Goal: Task Accomplishment & Management: Manage account settings

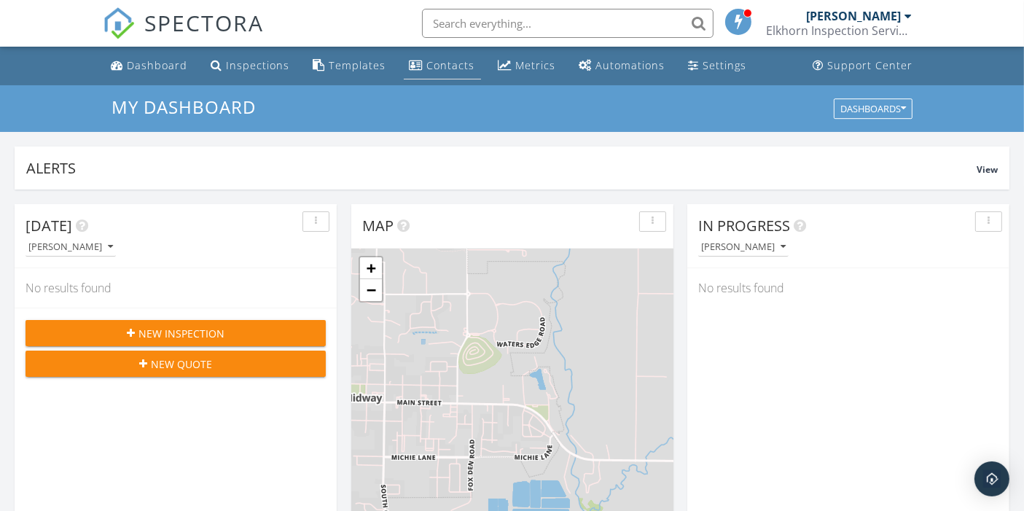
scroll to position [1351, 1049]
click at [151, 67] on div "Dashboard" at bounding box center [157, 65] width 60 height 14
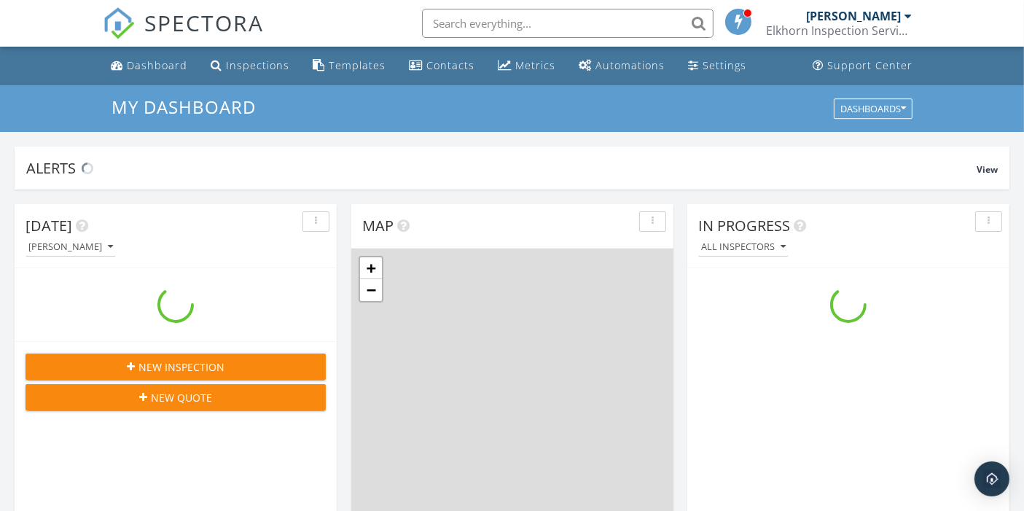
scroll to position [1351, 1049]
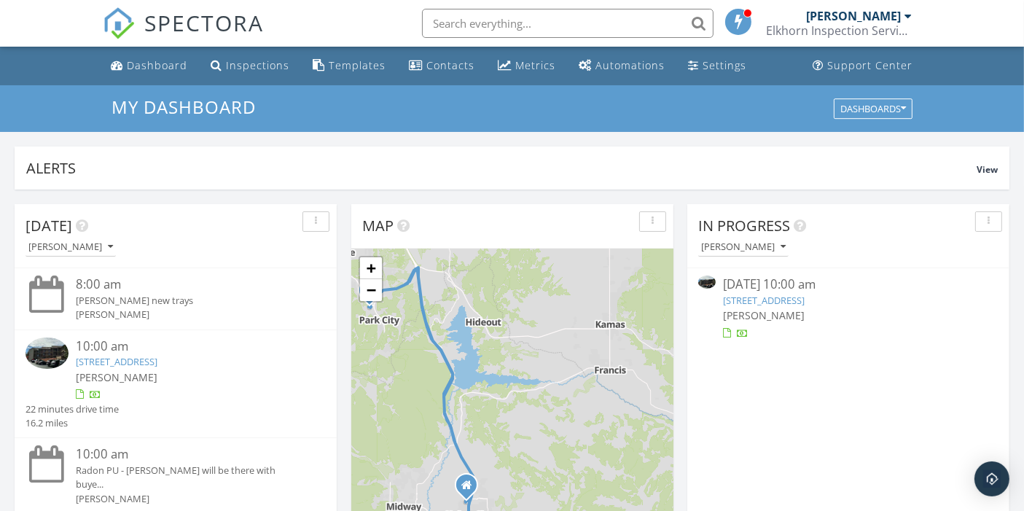
click at [804, 298] on link "1530 Empire Ave 302, Park City, UT 84060" at bounding box center [764, 300] width 82 height 13
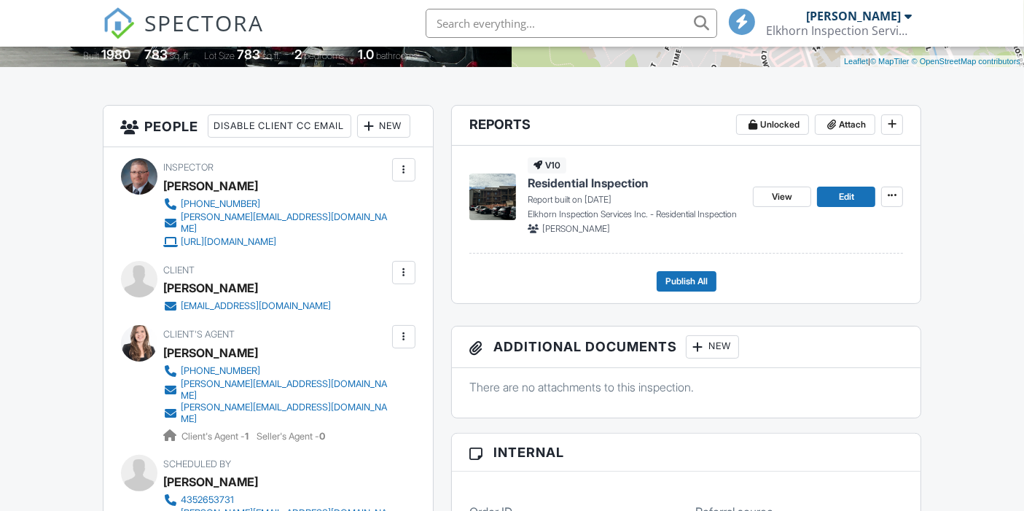
scroll to position [323, 0]
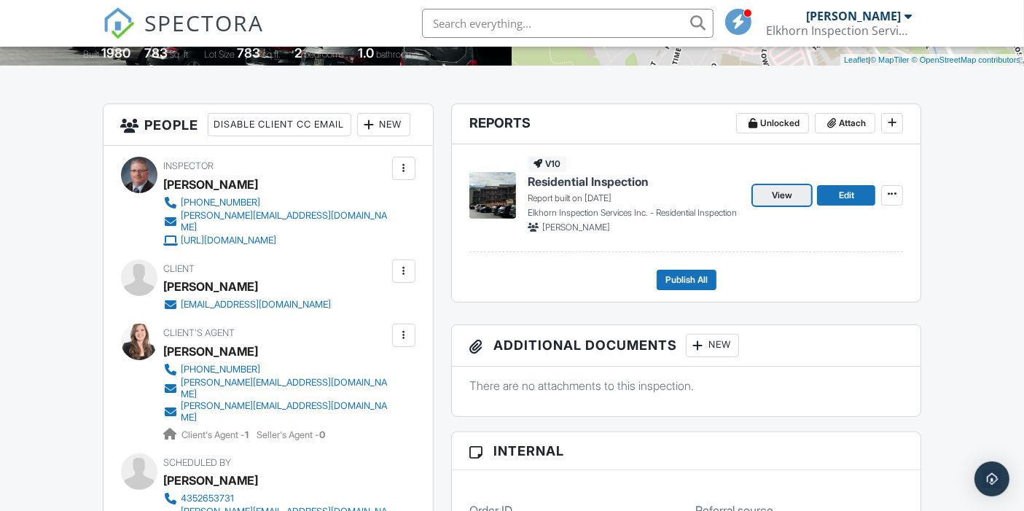
click at [780, 198] on span "View" at bounding box center [781, 195] width 20 height 15
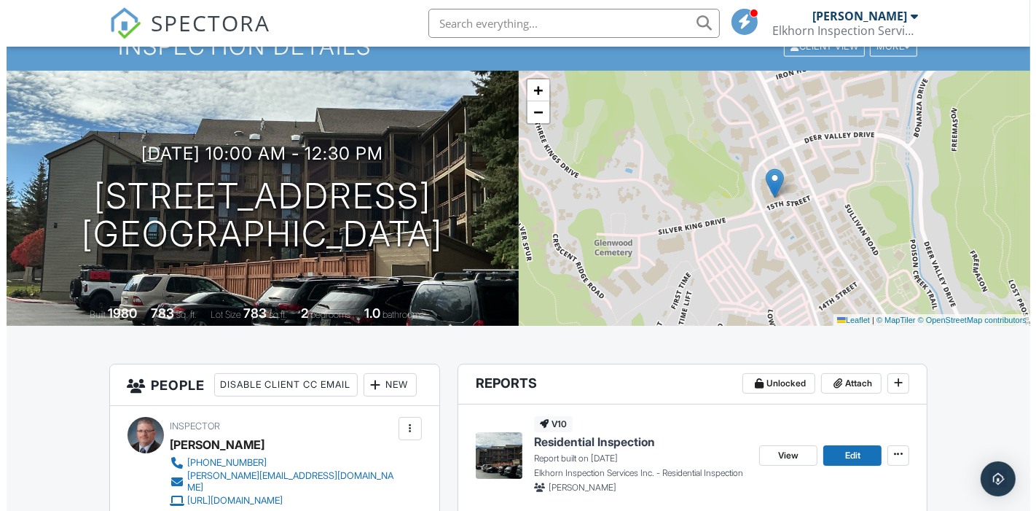
scroll to position [243, 0]
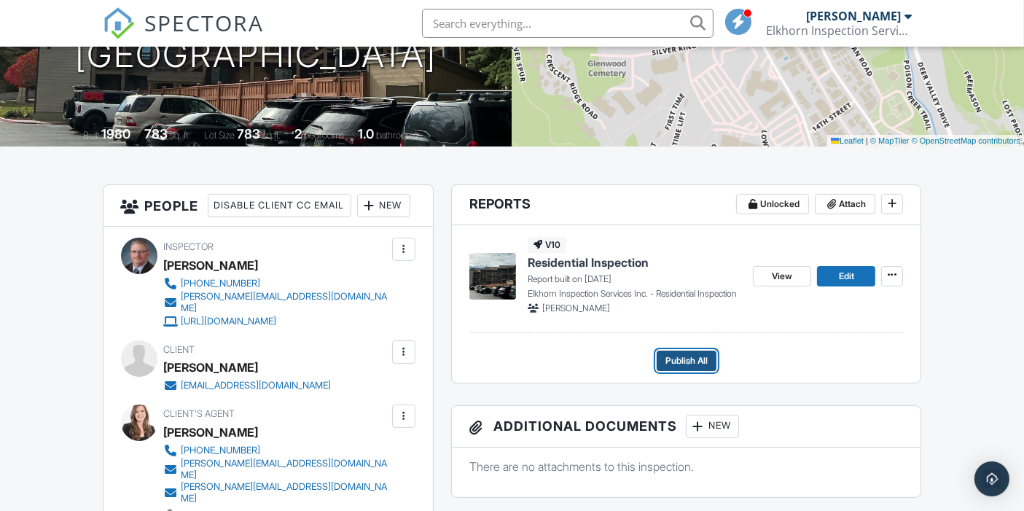
click at [686, 360] on span "Publish All" at bounding box center [686, 360] width 42 height 15
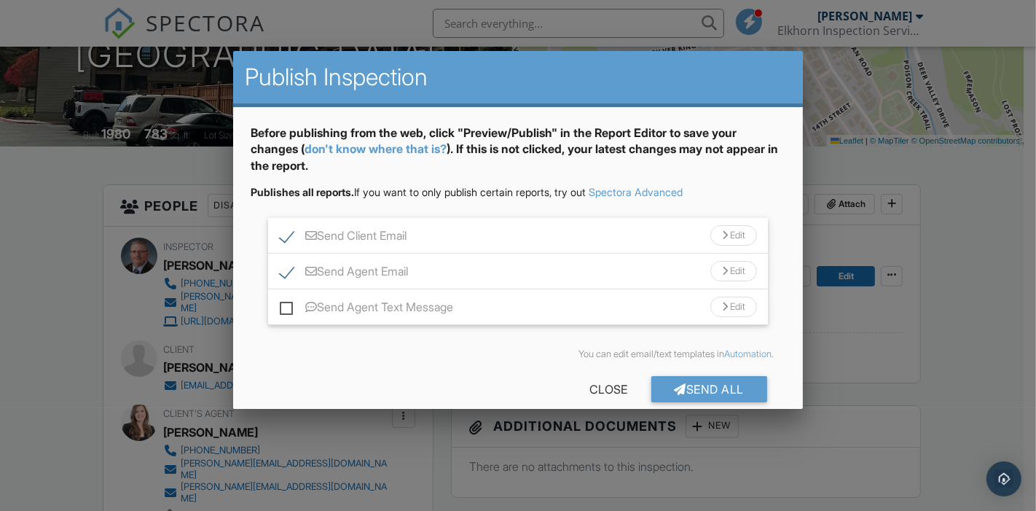
click at [715, 227] on div "Edit" at bounding box center [733, 235] width 47 height 20
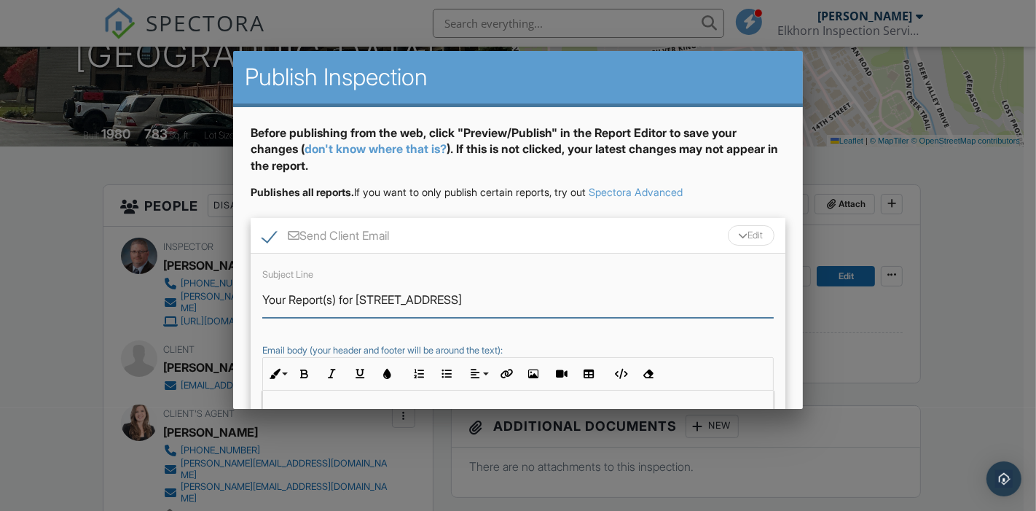
click at [339, 297] on input "Your Report(s) for 1530 Empire Ave 302" at bounding box center [517, 300] width 511 height 36
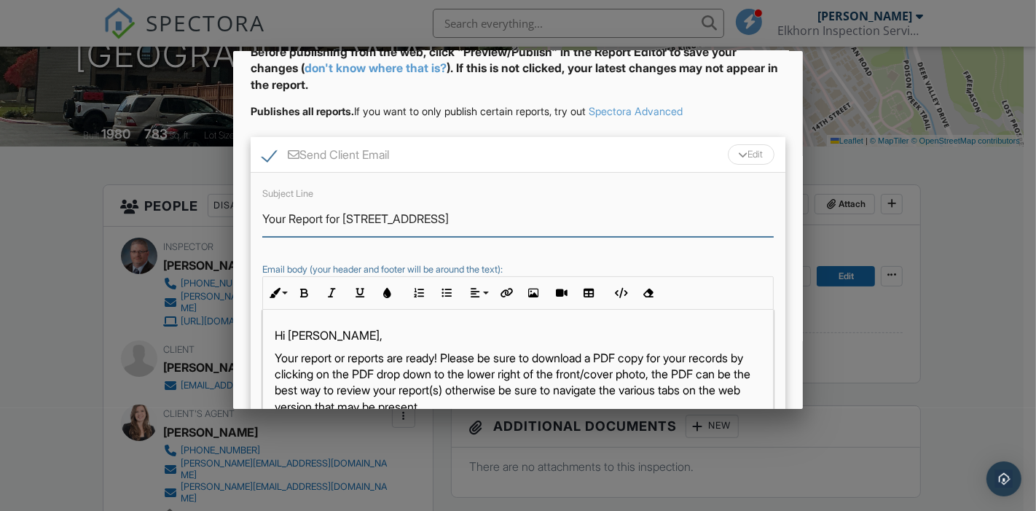
scroll to position [162, 0]
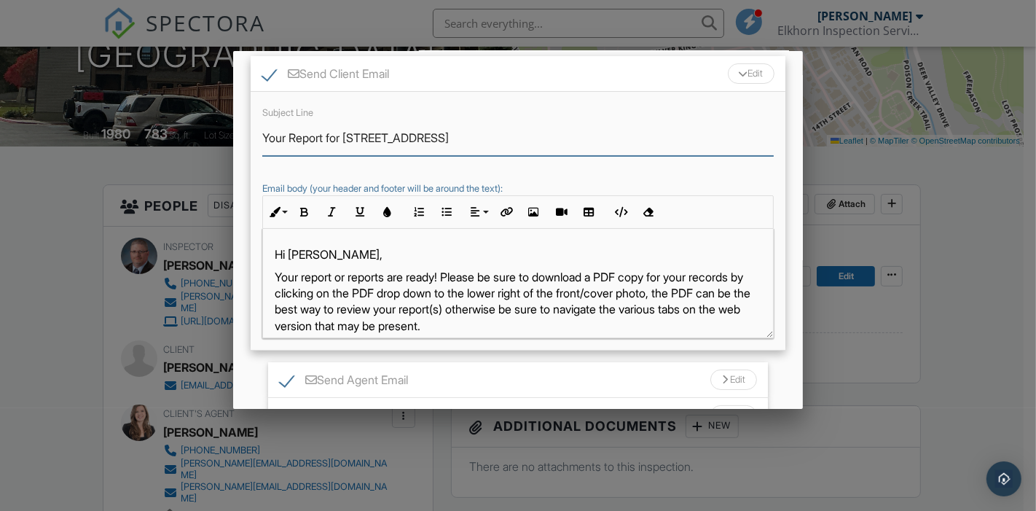
type input "Your Report for 1530 Empire Ave 302"
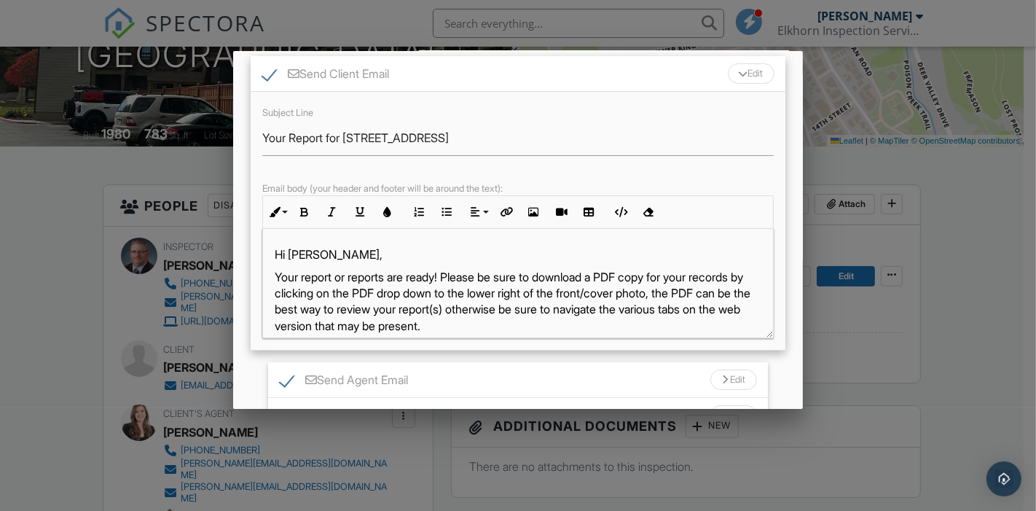
click at [412, 273] on p "Your report or reports are ready! Please be sure to download a PDF copy for you…" at bounding box center [518, 302] width 487 height 66
click at [514, 310] on p "Your report is ready! Please be sure to download a PDF copy for your records by…" at bounding box center [518, 302] width 487 height 66
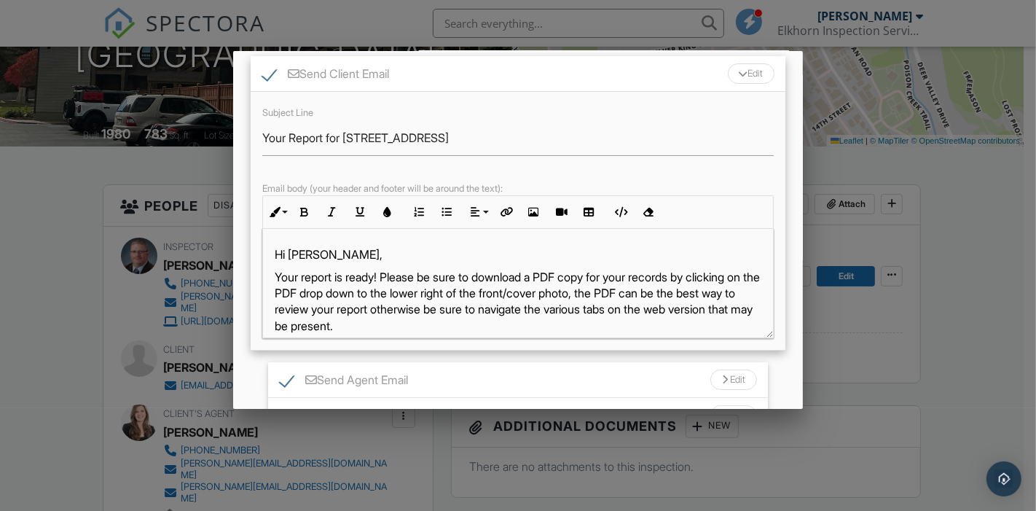
scroll to position [81, 0]
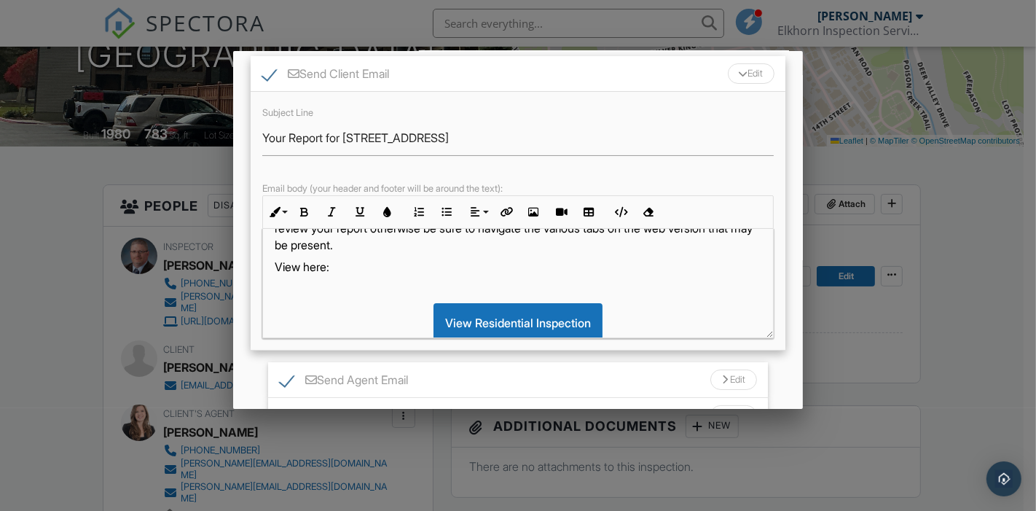
click at [548, 243] on p "Your report is ready! Please be sure to download a PDF copy for your records by…" at bounding box center [518, 221] width 487 height 66
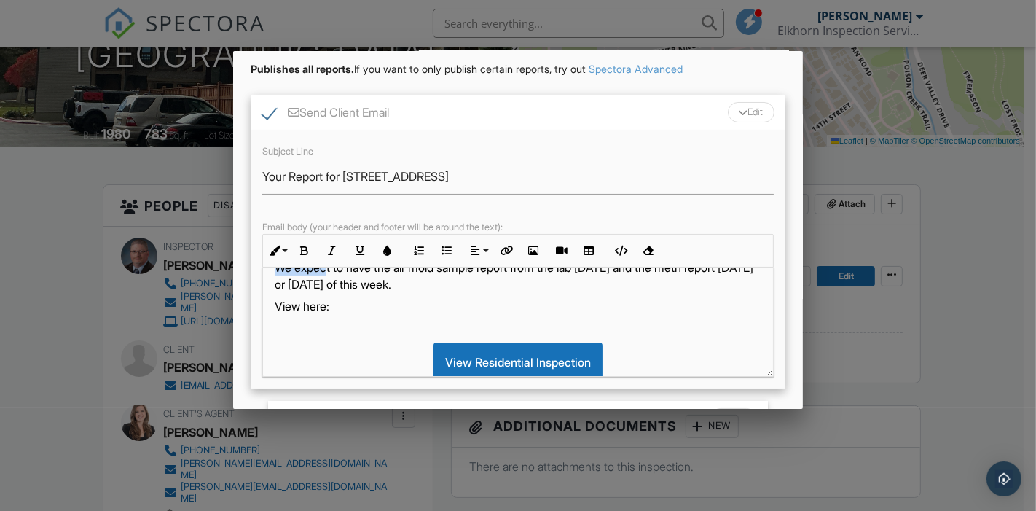
scroll to position [106, 0]
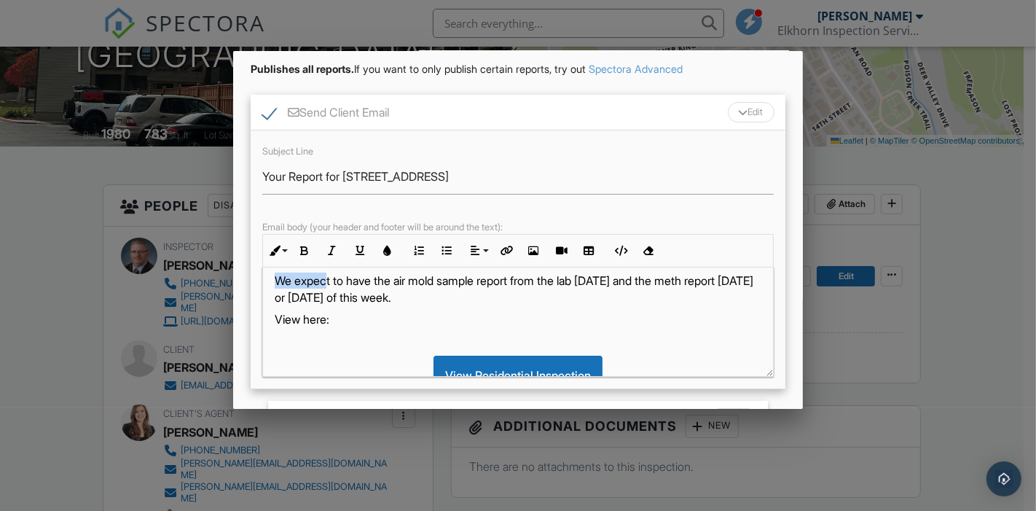
drag, startPoint x: 272, startPoint y: 271, endPoint x: 512, endPoint y: 294, distance: 241.5
click at [512, 294] on div "Hi Mike, Your report is ready! Please be sure to download a PDF copy for your r…" at bounding box center [518, 350] width 510 height 377
copy p "We expect to have the air mold sample report from the lab on Tuesday and the me…"
click at [305, 254] on button "Bold" at bounding box center [305, 251] width 28 height 28
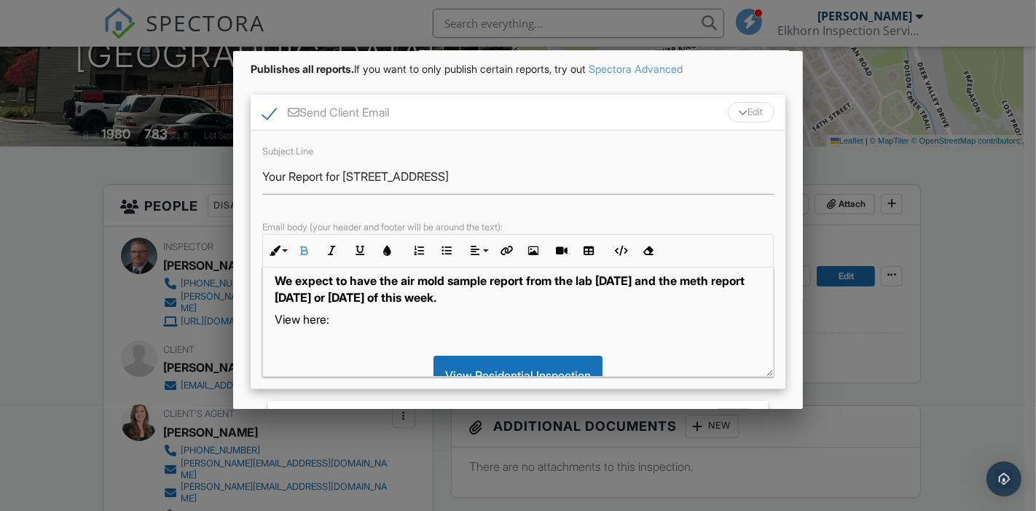
click at [650, 321] on p "View here:" at bounding box center [518, 319] width 487 height 16
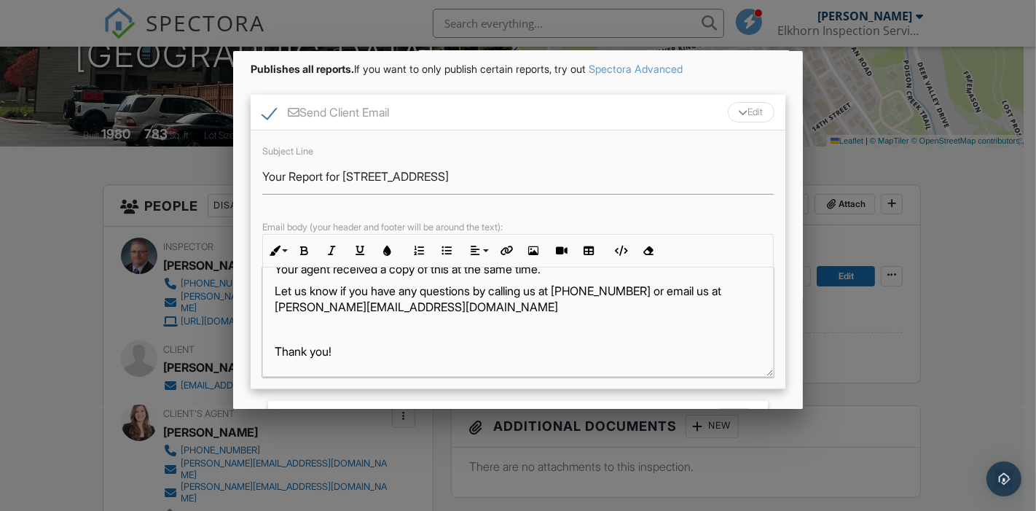
scroll to position [187, 0]
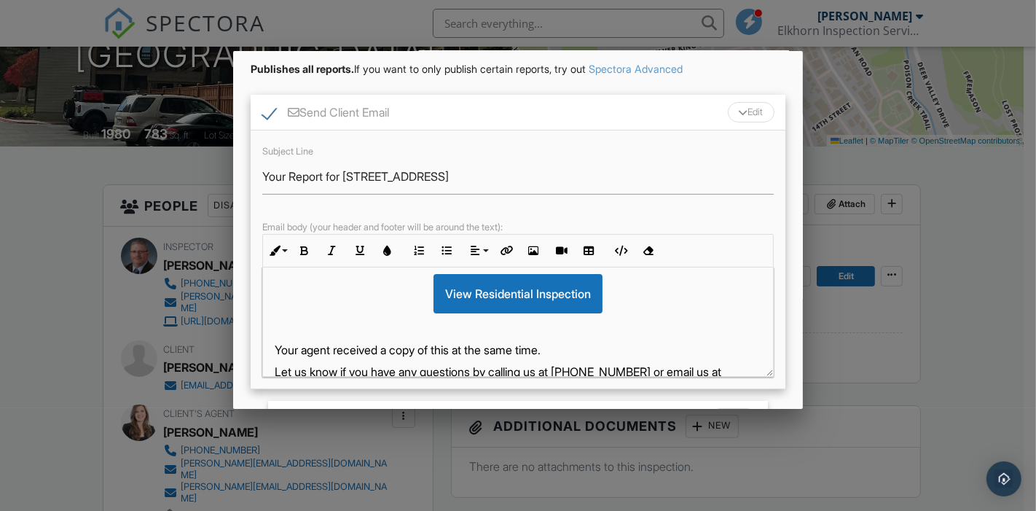
click at [742, 113] on div "Edit" at bounding box center [751, 112] width 47 height 20
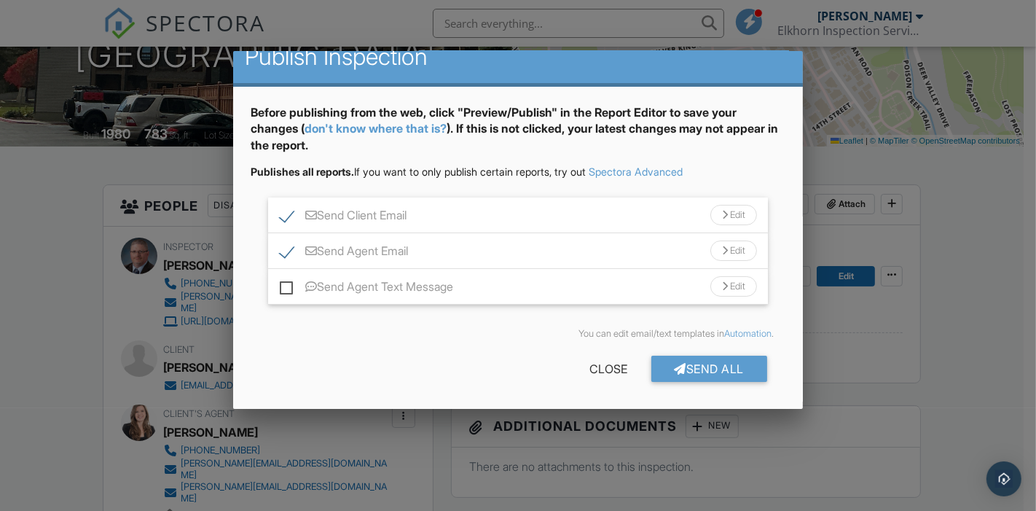
click at [716, 250] on div "Edit" at bounding box center [733, 250] width 47 height 20
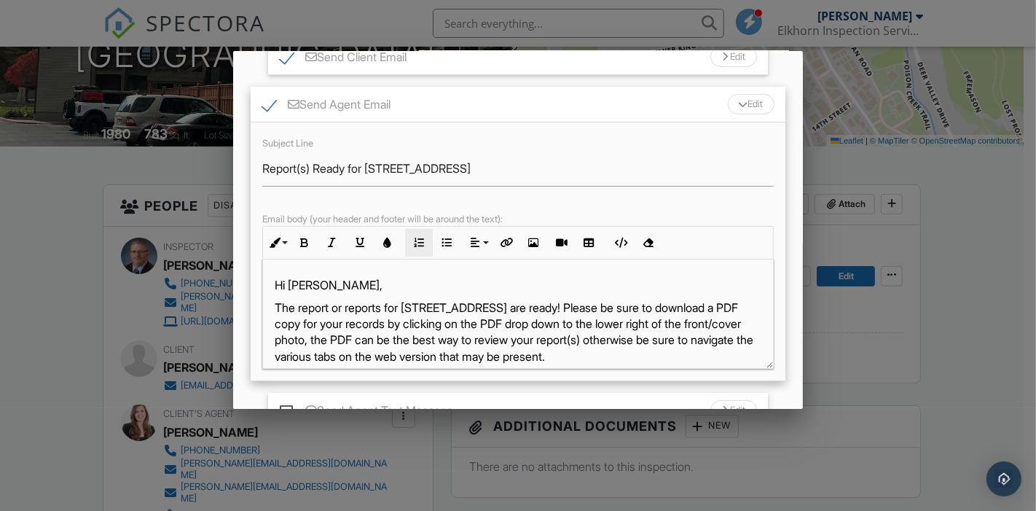
scroll to position [204, 0]
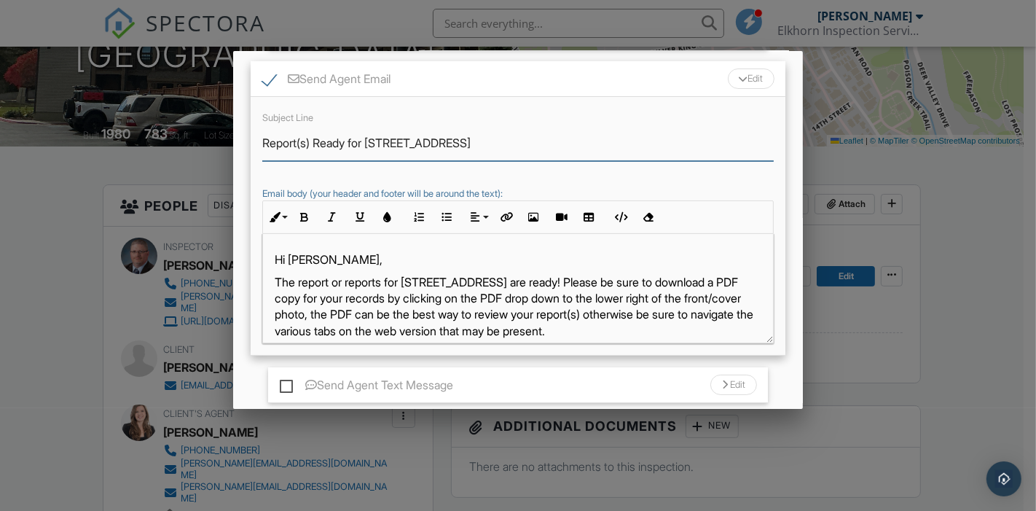
click at [312, 132] on input "Report(s) Ready for 1530 Empire Ave 302" at bounding box center [517, 143] width 511 height 36
type input "Report Ready for 1530 Empire Ave 302"
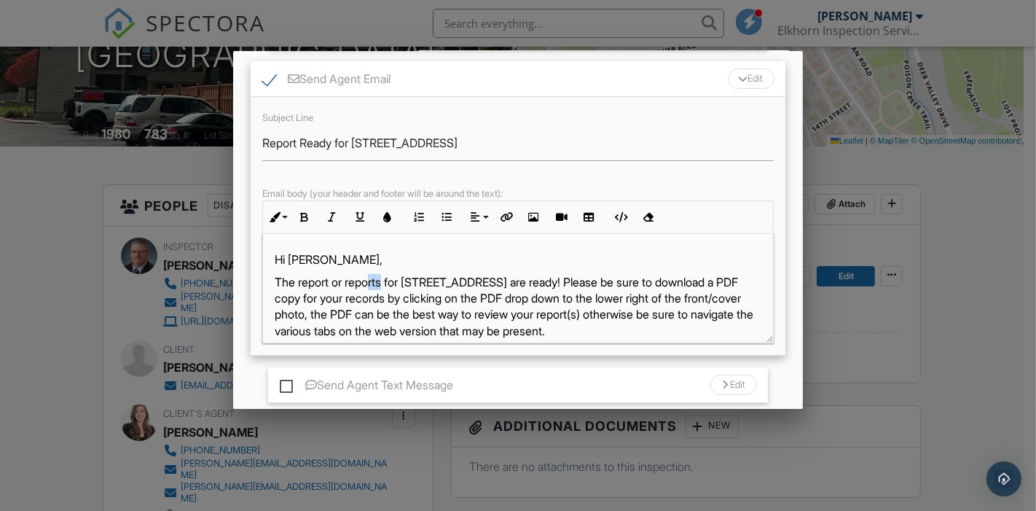
drag, startPoint x: 387, startPoint y: 283, endPoint x: 371, endPoint y: 281, distance: 16.1
click at [372, 281] on p "The report or reports for 1530 Empire Ave 302 are ready! Please be sure to down…" at bounding box center [518, 307] width 487 height 66
click at [476, 279] on p "The report for 1530 Empire Ave 302 are ready! Please be sure to download a PDF …" at bounding box center [518, 307] width 487 height 66
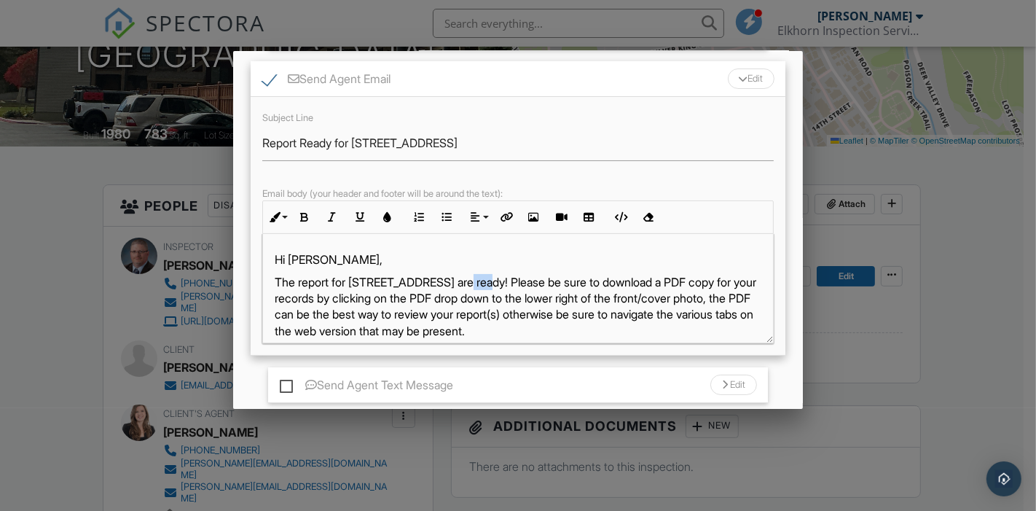
click at [476, 279] on p "The report for 1530 Empire Ave 302 are ready! Please be sure to download a PDF …" at bounding box center [518, 307] width 487 height 66
click at [662, 311] on p "The report for 1530 Empire Ave 302 is ready! Please be sure to download a PDF c…" at bounding box center [518, 307] width 487 height 66
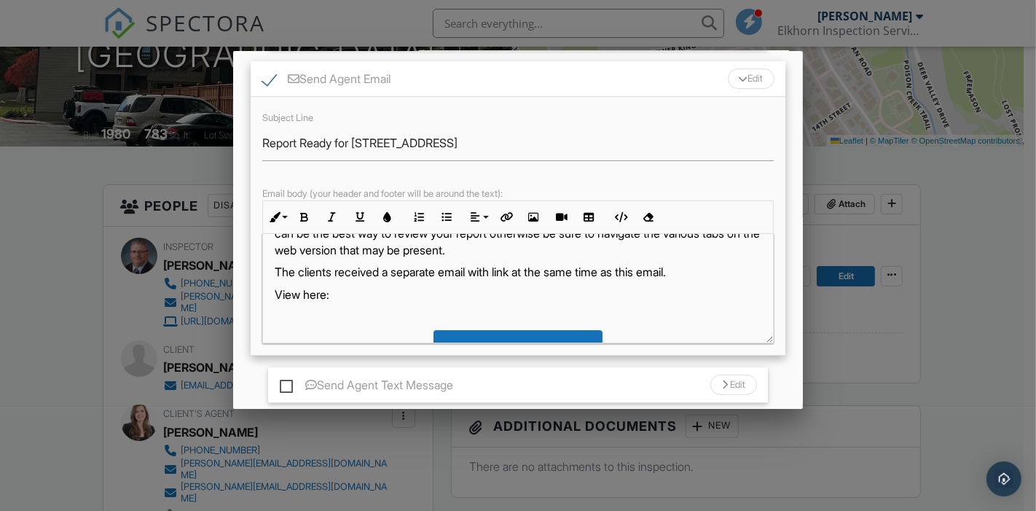
click at [685, 251] on p "The report for 1530 Empire Ave 302 is ready! Please be sure to download a PDF c…" at bounding box center [518, 226] width 487 height 66
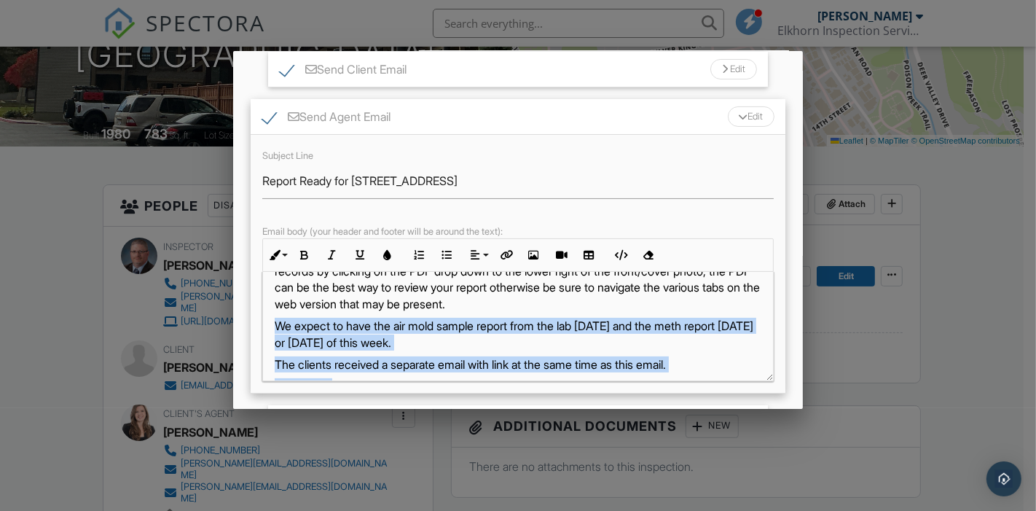
scroll to position [93, 0]
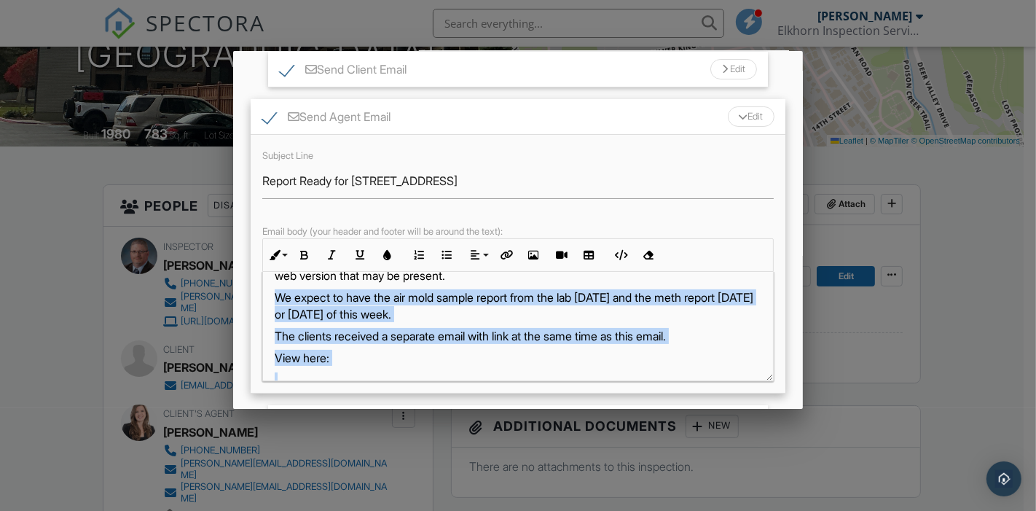
drag, startPoint x: 275, startPoint y: 274, endPoint x: 528, endPoint y: 313, distance: 255.8
click at [528, 313] on p "We expect to have the air mold sample report from the lab on Tuesday and the me…" at bounding box center [518, 305] width 487 height 33
click at [305, 251] on icon "button" at bounding box center [304, 255] width 10 height 10
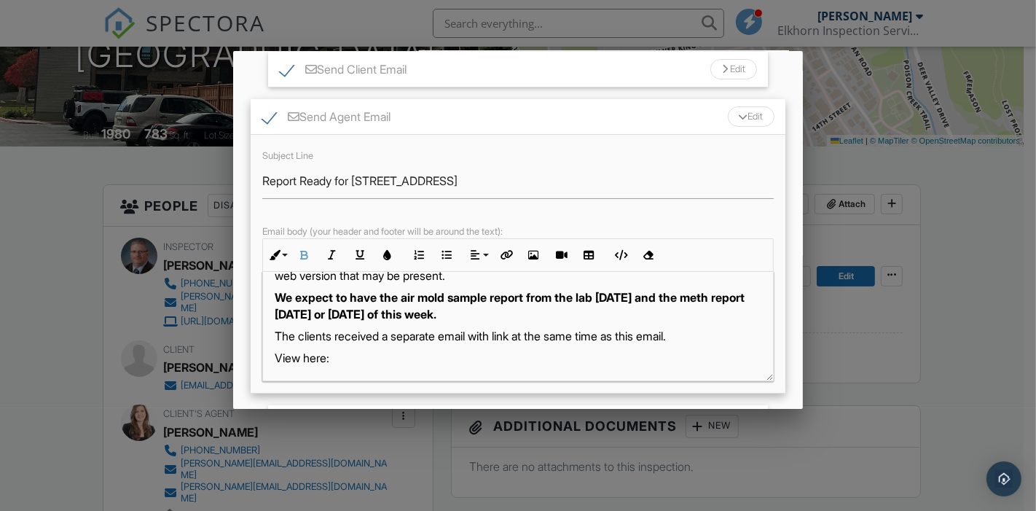
click at [571, 360] on p "View here:" at bounding box center [518, 358] width 487 height 16
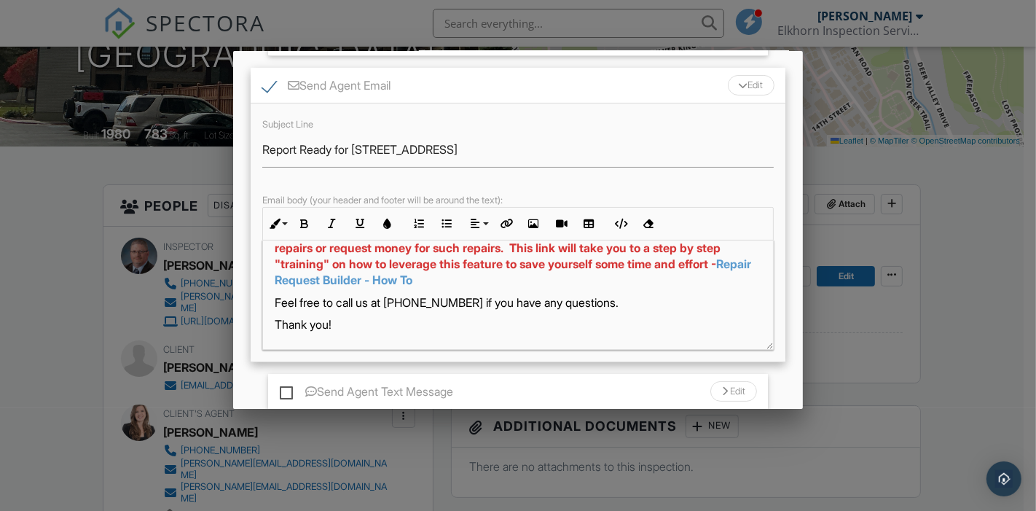
scroll to position [139, 0]
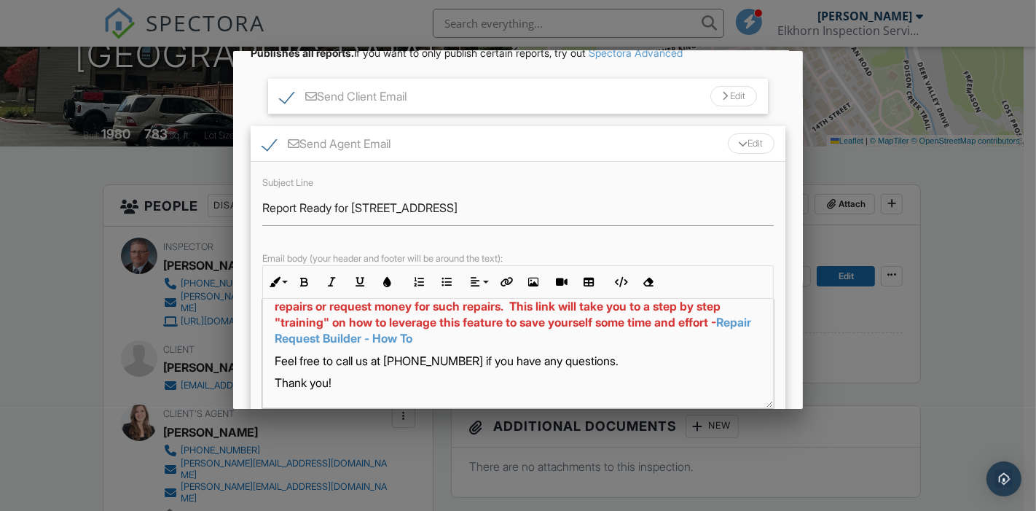
click at [738, 142] on div at bounding box center [742, 144] width 9 height 6
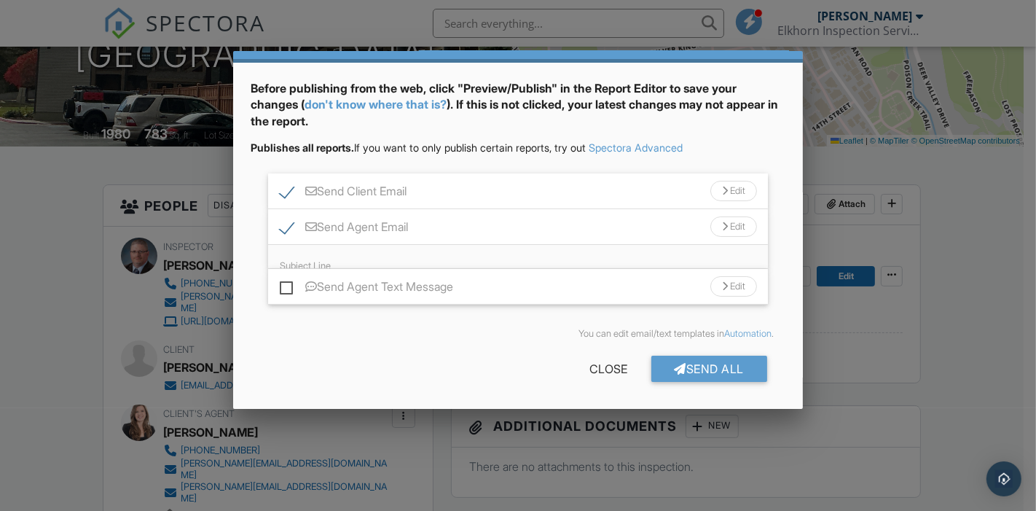
scroll to position [20, 0]
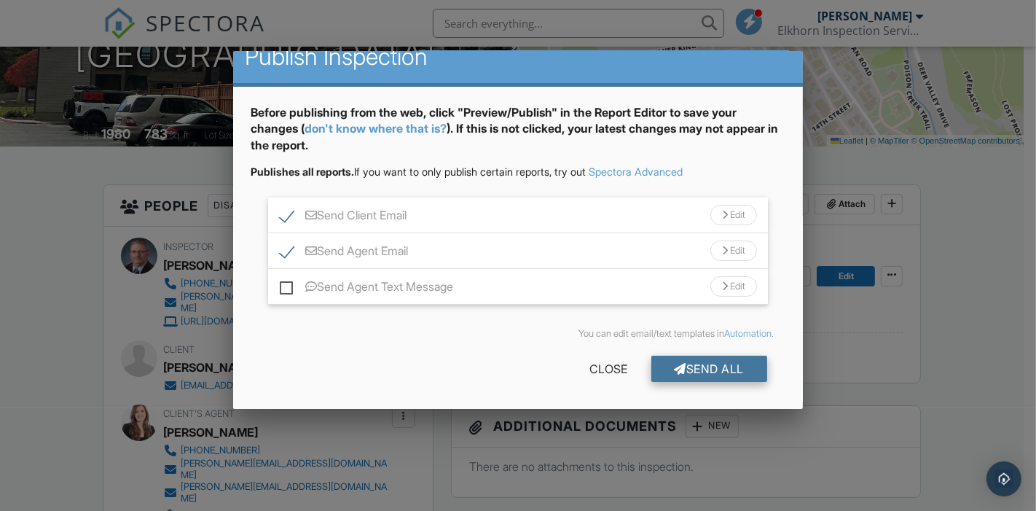
click at [704, 366] on div "Send All" at bounding box center [709, 369] width 117 height 26
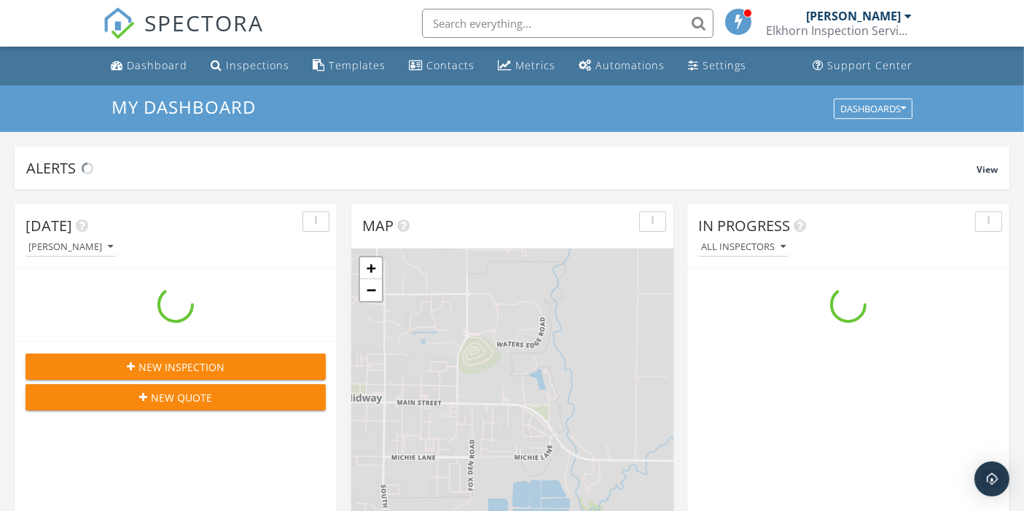
scroll to position [1351, 1049]
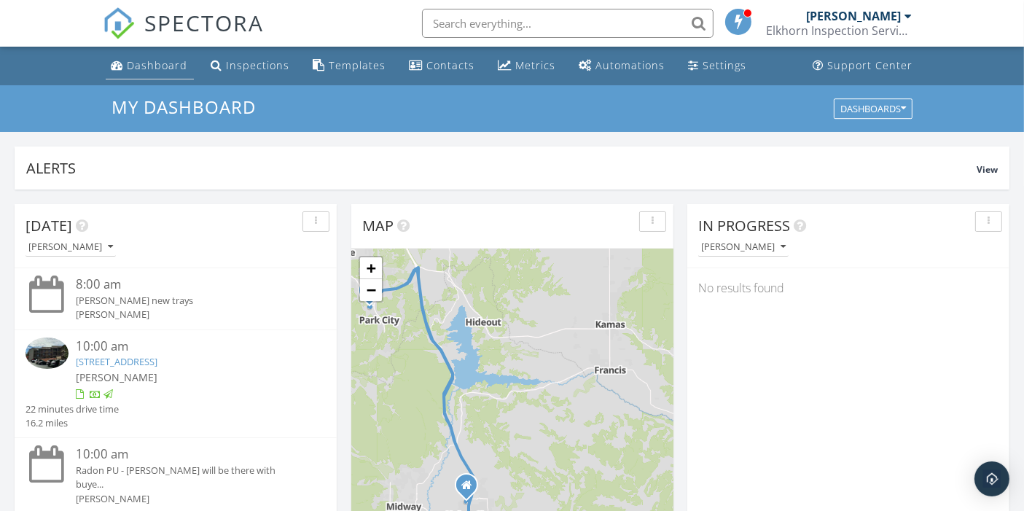
click at [161, 66] on div "Dashboard" at bounding box center [157, 65] width 60 height 14
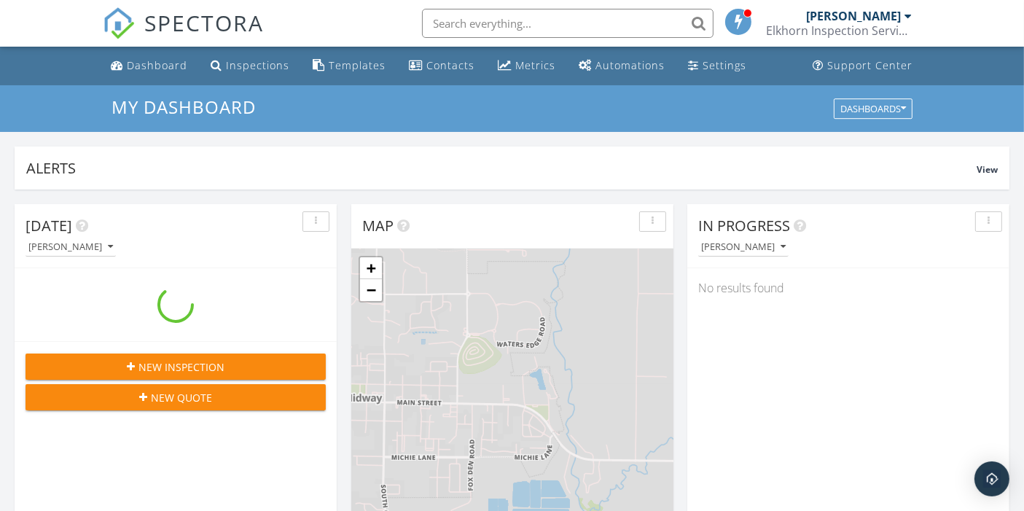
scroll to position [1351, 1049]
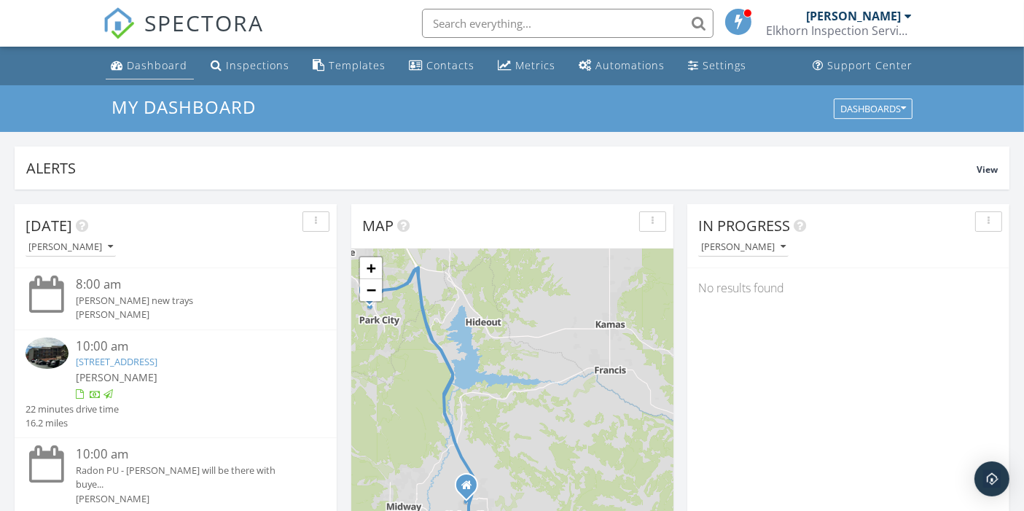
click at [160, 61] on div "Dashboard" at bounding box center [157, 65] width 60 height 14
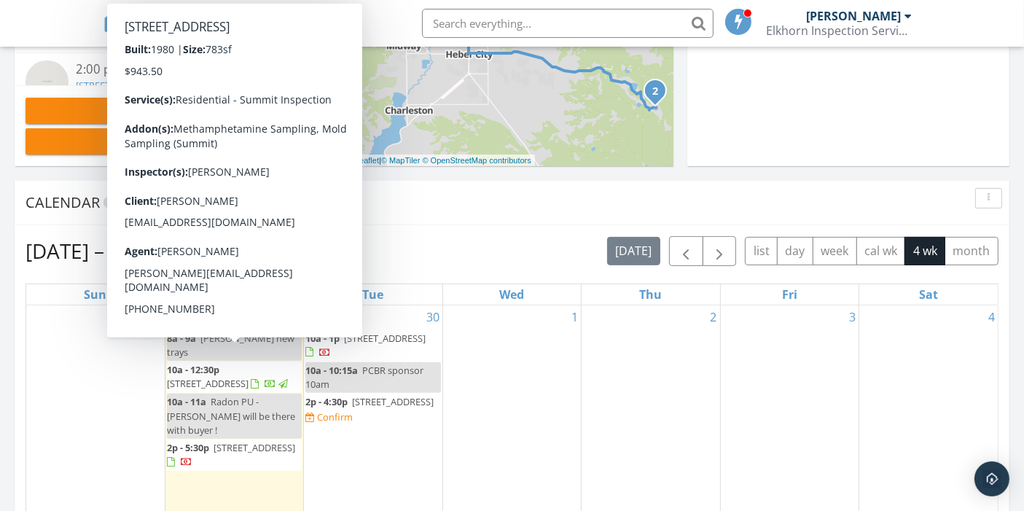
scroll to position [485, 0]
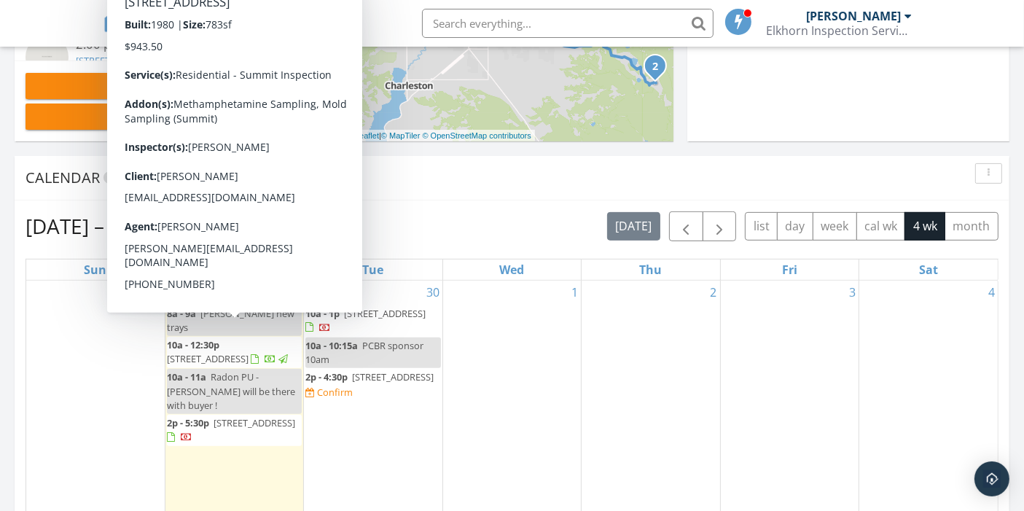
click at [87, 433] on div "28" at bounding box center [95, 429] width 138 height 298
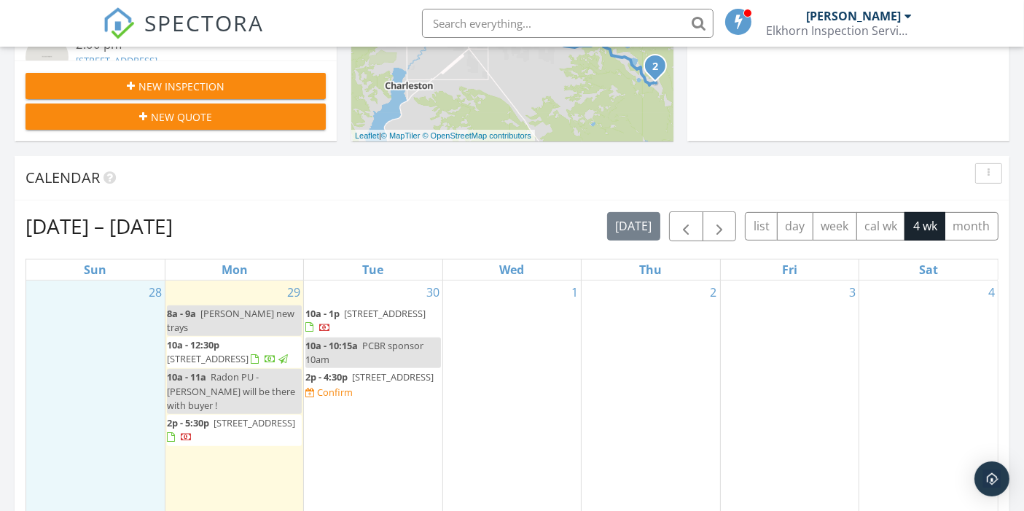
click at [222, 416] on span "[STREET_ADDRESS]" at bounding box center [254, 422] width 82 height 13
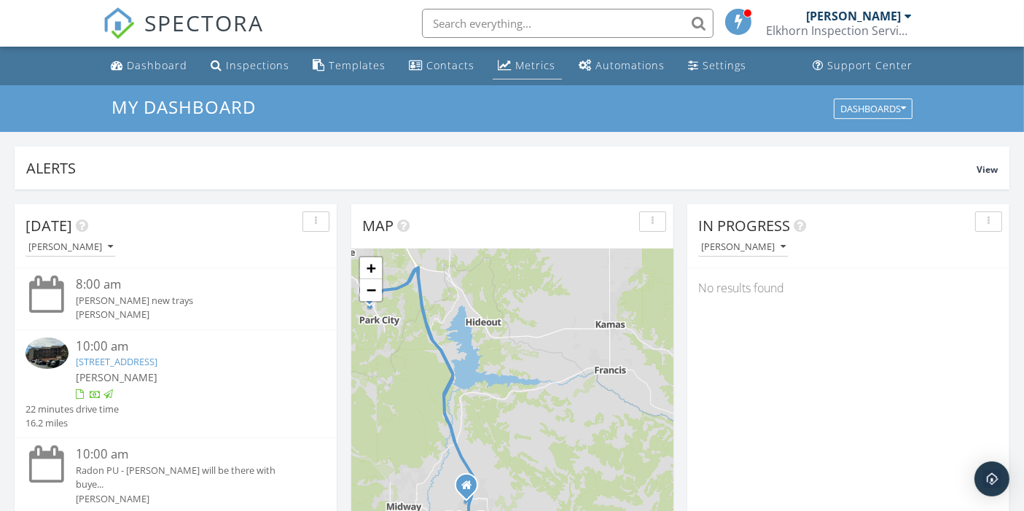
click at [506, 63] on link "Metrics" at bounding box center [526, 65] width 69 height 27
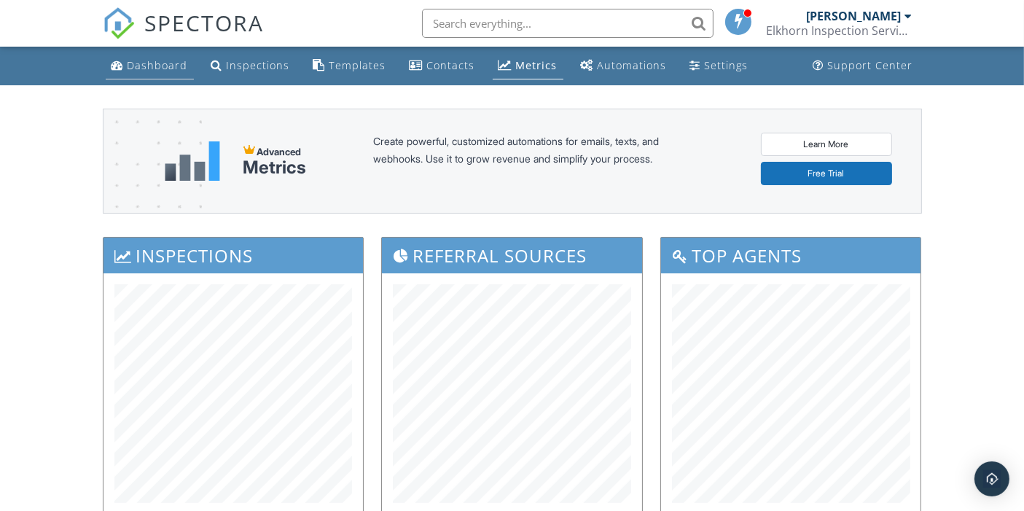
click at [156, 63] on div "Dashboard" at bounding box center [157, 65] width 60 height 14
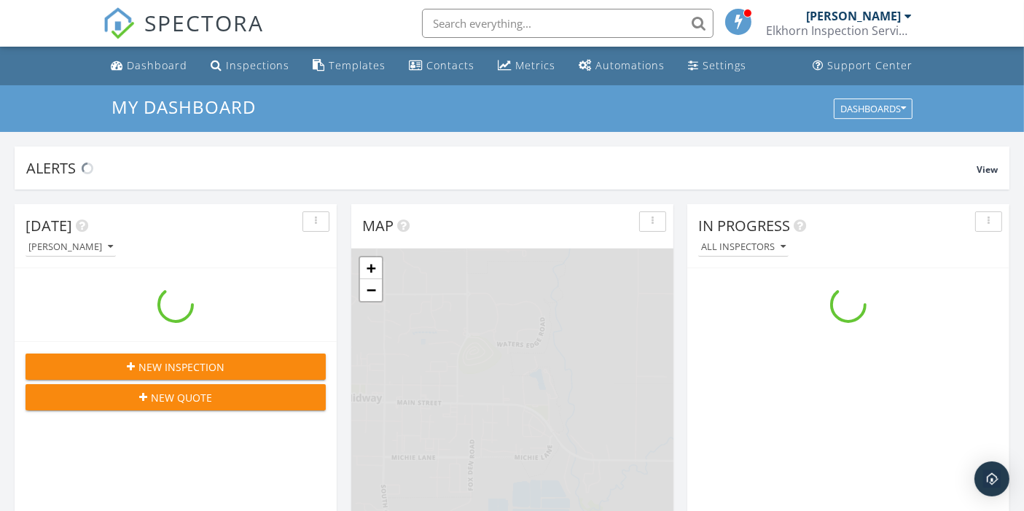
scroll to position [1351, 1049]
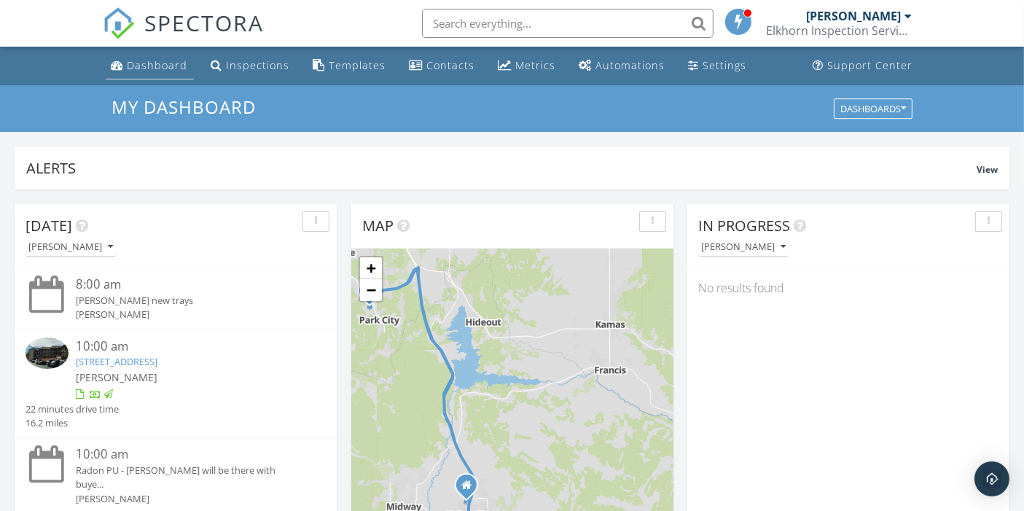
click at [147, 67] on div "Dashboard" at bounding box center [157, 65] width 60 height 14
click at [140, 67] on div "Dashboard" at bounding box center [157, 65] width 60 height 14
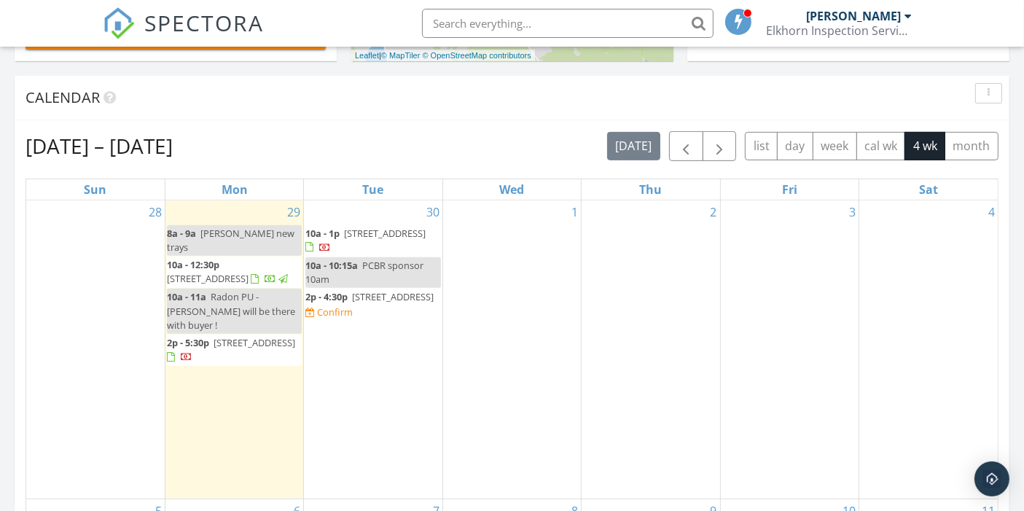
scroll to position [566, 0]
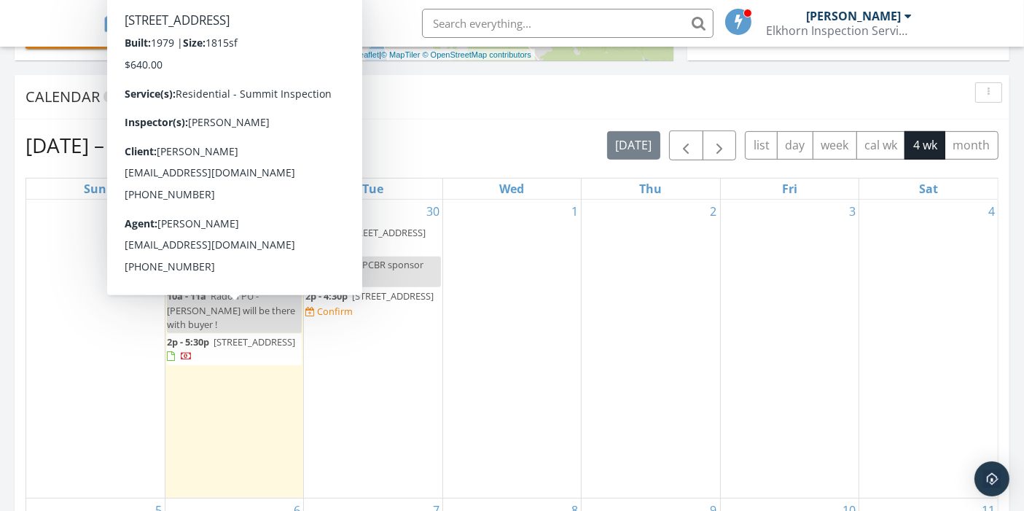
drag, startPoint x: 232, startPoint y: 302, endPoint x: 226, endPoint y: 315, distance: 15.3
click at [226, 335] on span "[STREET_ADDRESS]" at bounding box center [254, 341] width 82 height 13
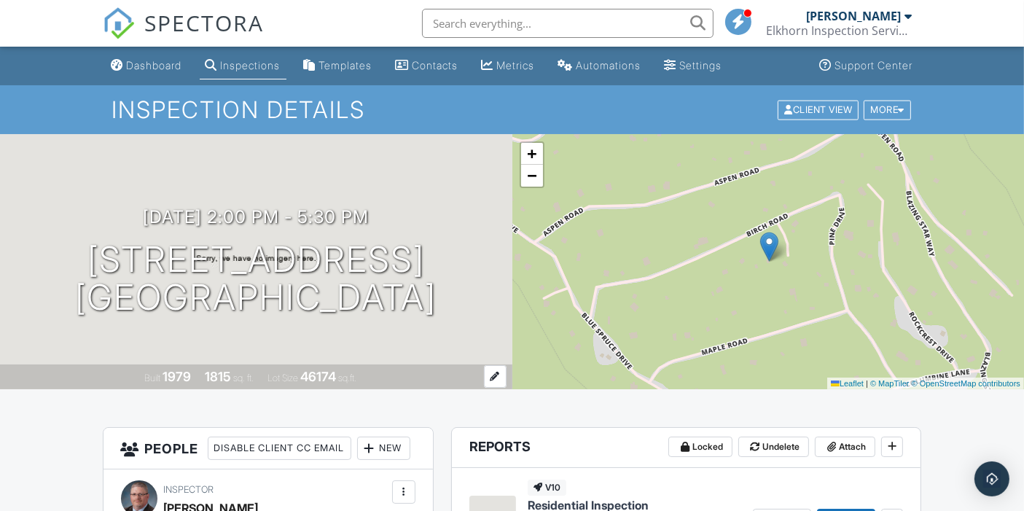
click at [406, 385] on div "Built 1979 1815 sq. ft. Lot Size 46174 sq.ft." at bounding box center [256, 376] width 512 height 25
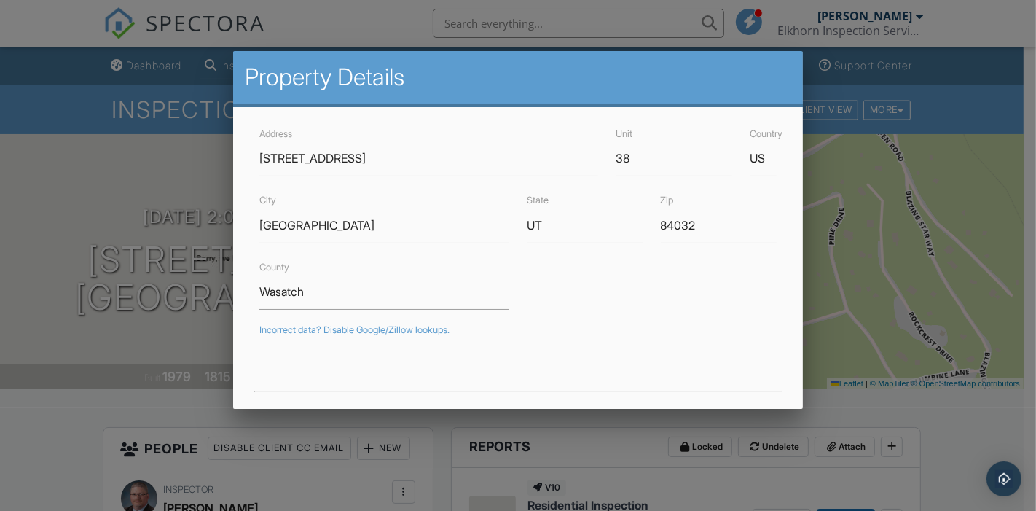
click at [20, 418] on div at bounding box center [518, 246] width 1036 height 638
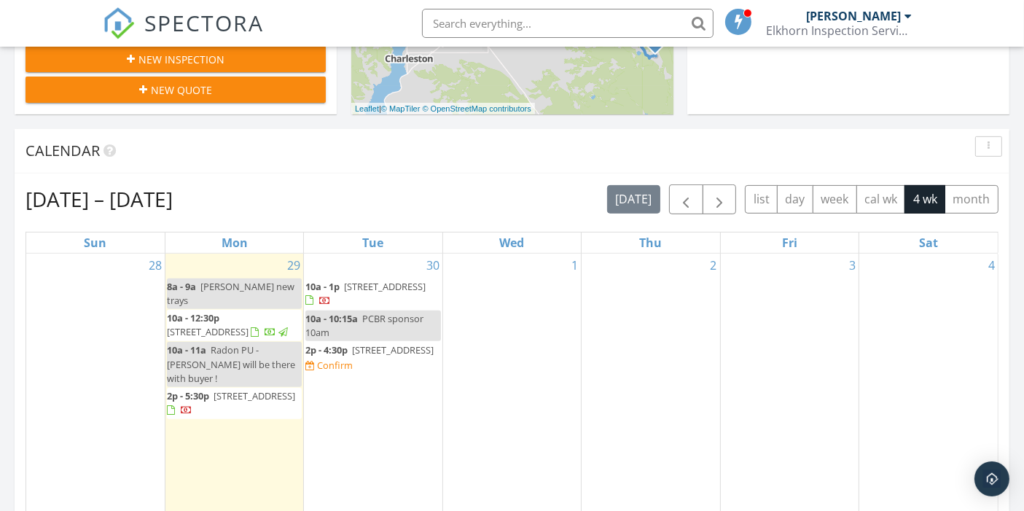
scroll to position [485, 0]
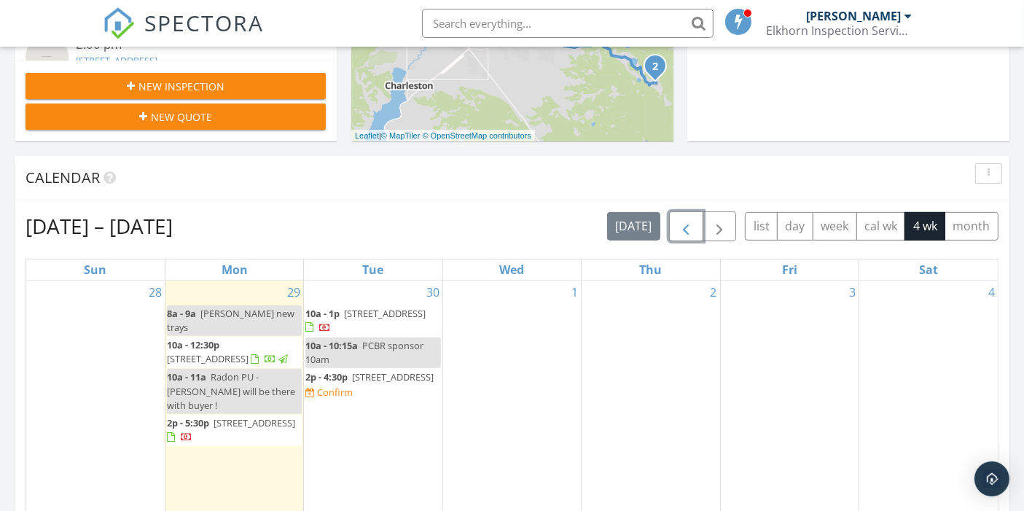
click at [694, 227] on span "button" at bounding box center [685, 226] width 17 height 17
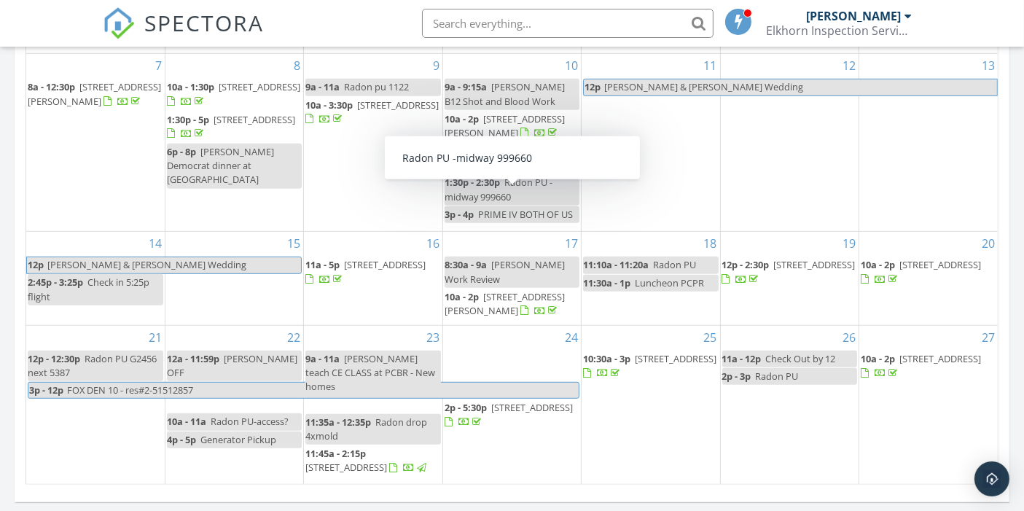
scroll to position [647, 0]
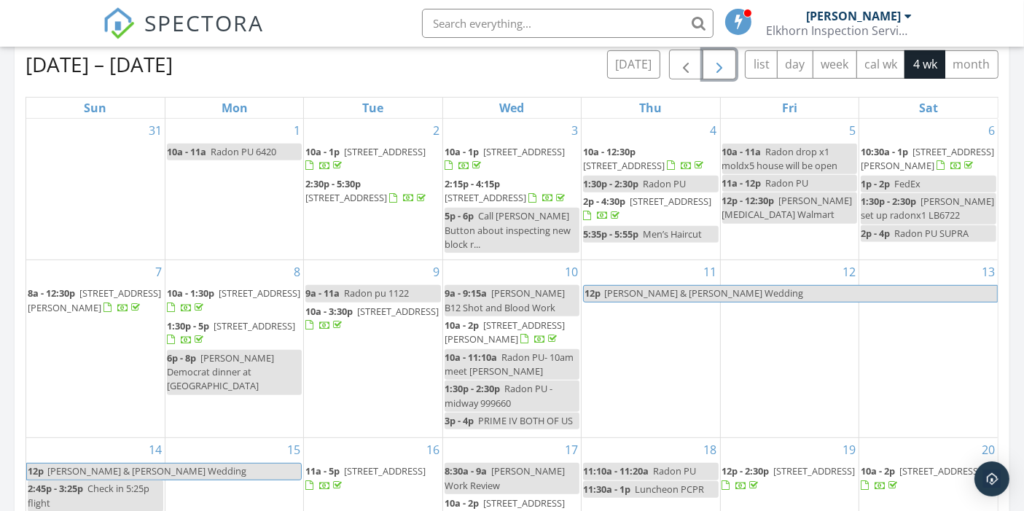
click at [726, 68] on span "button" at bounding box center [718, 64] width 17 height 17
